Goal: Check status: Check status

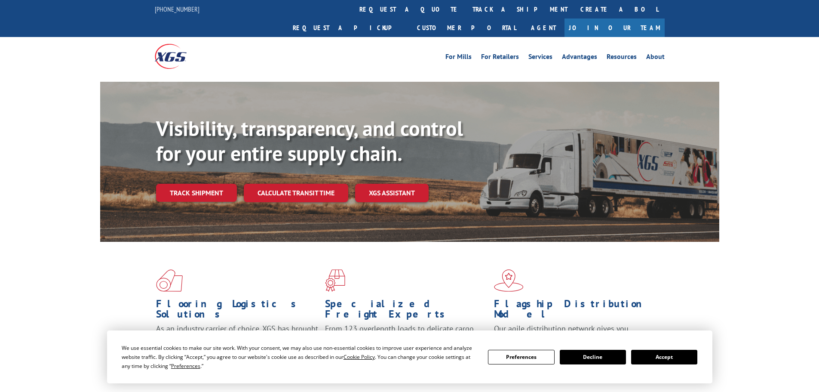
click at [652, 362] on button "Accept" at bounding box center [664, 357] width 66 height 15
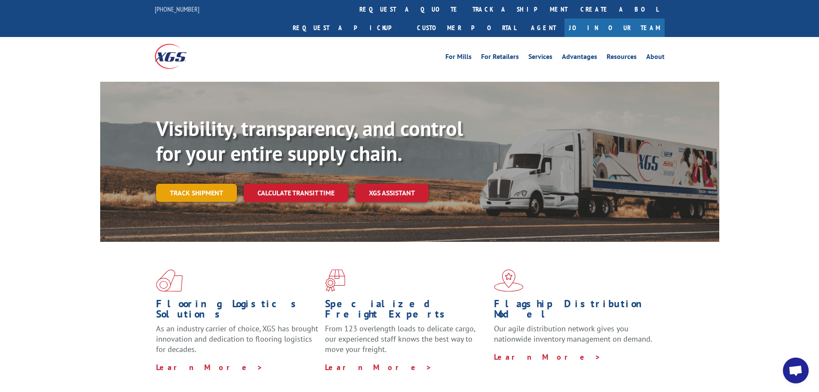
click at [212, 184] on link "Track shipment" at bounding box center [196, 193] width 81 height 18
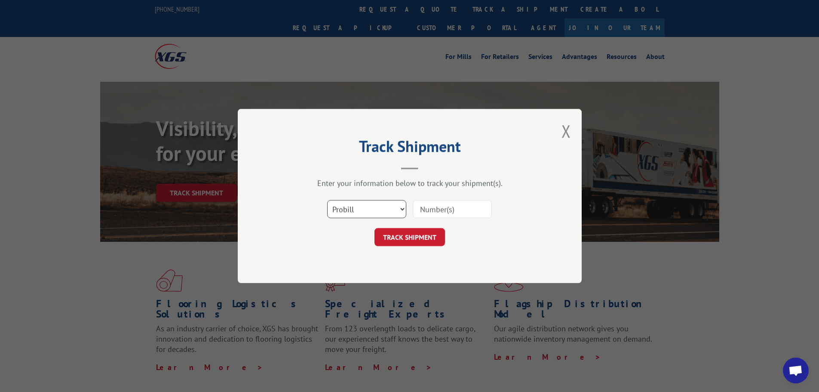
click at [369, 206] on select "Select category... Probill BOL PO" at bounding box center [366, 209] width 79 height 18
select select "bol"
click at [327, 200] on select "Select category... Probill BOL PO" at bounding box center [366, 209] width 79 height 18
click at [440, 211] on input at bounding box center [452, 209] width 79 height 18
paste input "6023793"
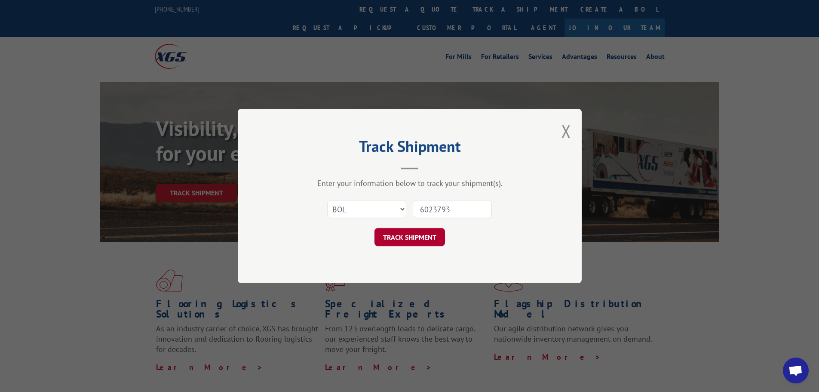
type input "6023793"
click at [424, 235] on button "TRACK SHIPMENT" at bounding box center [410, 237] width 71 height 18
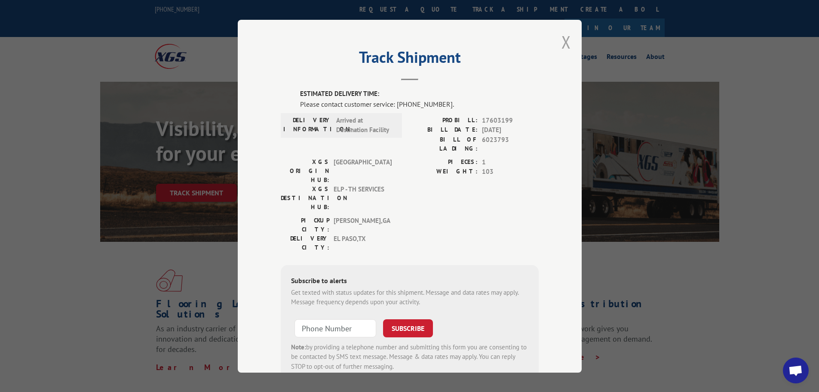
click at [567, 44] on button "Close modal" at bounding box center [566, 42] width 9 height 23
